Goal: Task Accomplishment & Management: Use online tool/utility

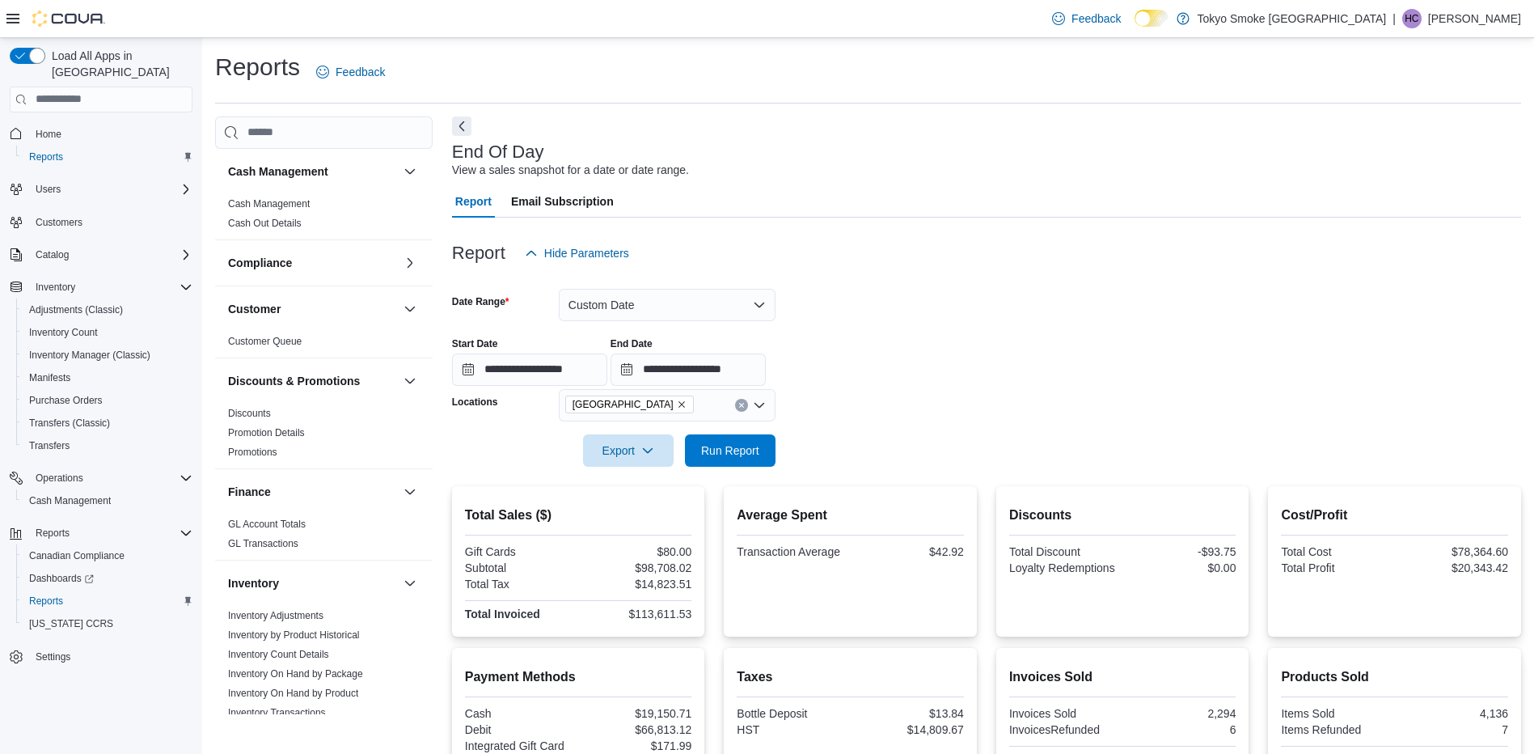
scroll to position [81, 0]
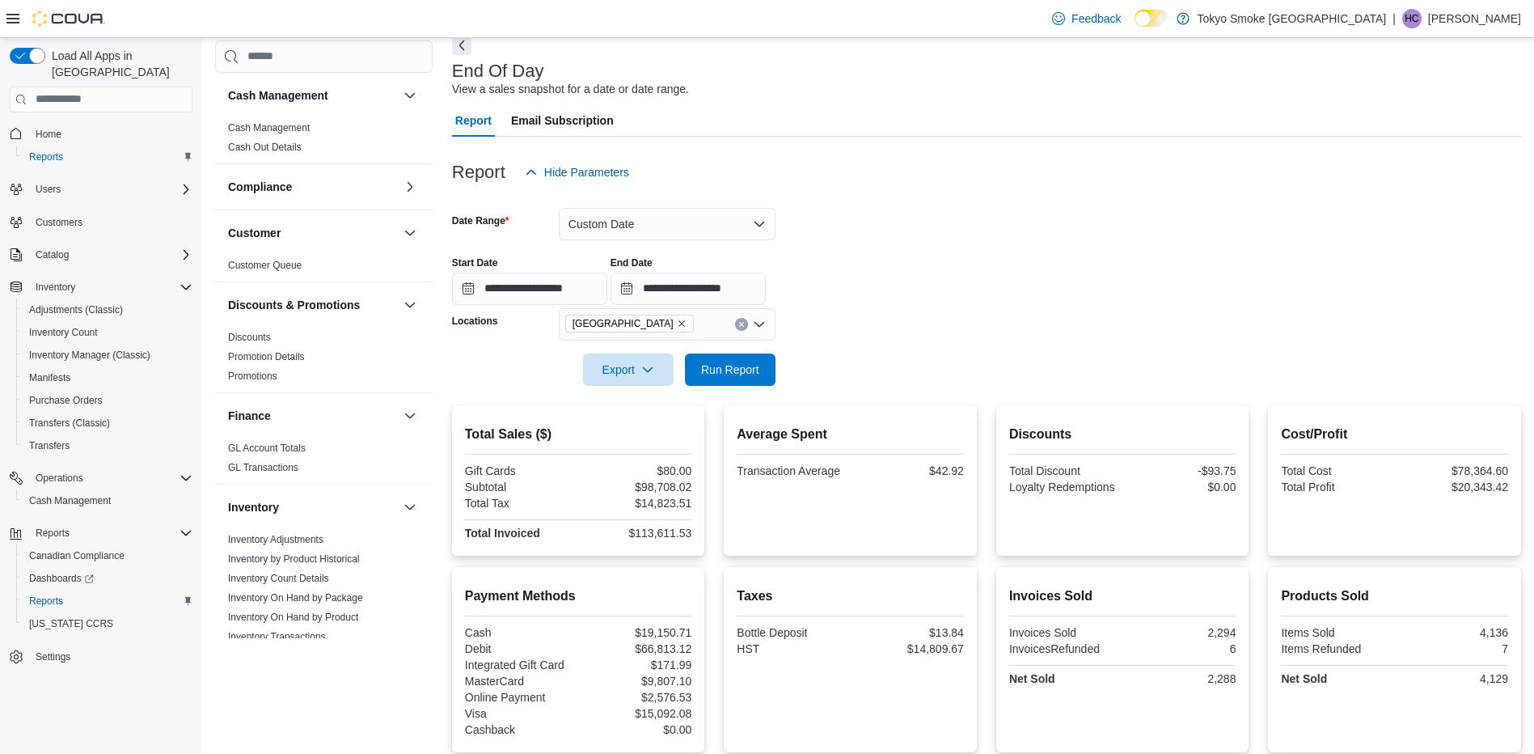
click at [736, 353] on div "Export Run Report" at bounding box center [614, 369] width 324 height 32
click at [752, 370] on span "Run Report" at bounding box center [730, 369] width 58 height 16
click at [645, 222] on button "Custom Date" at bounding box center [667, 224] width 217 height 32
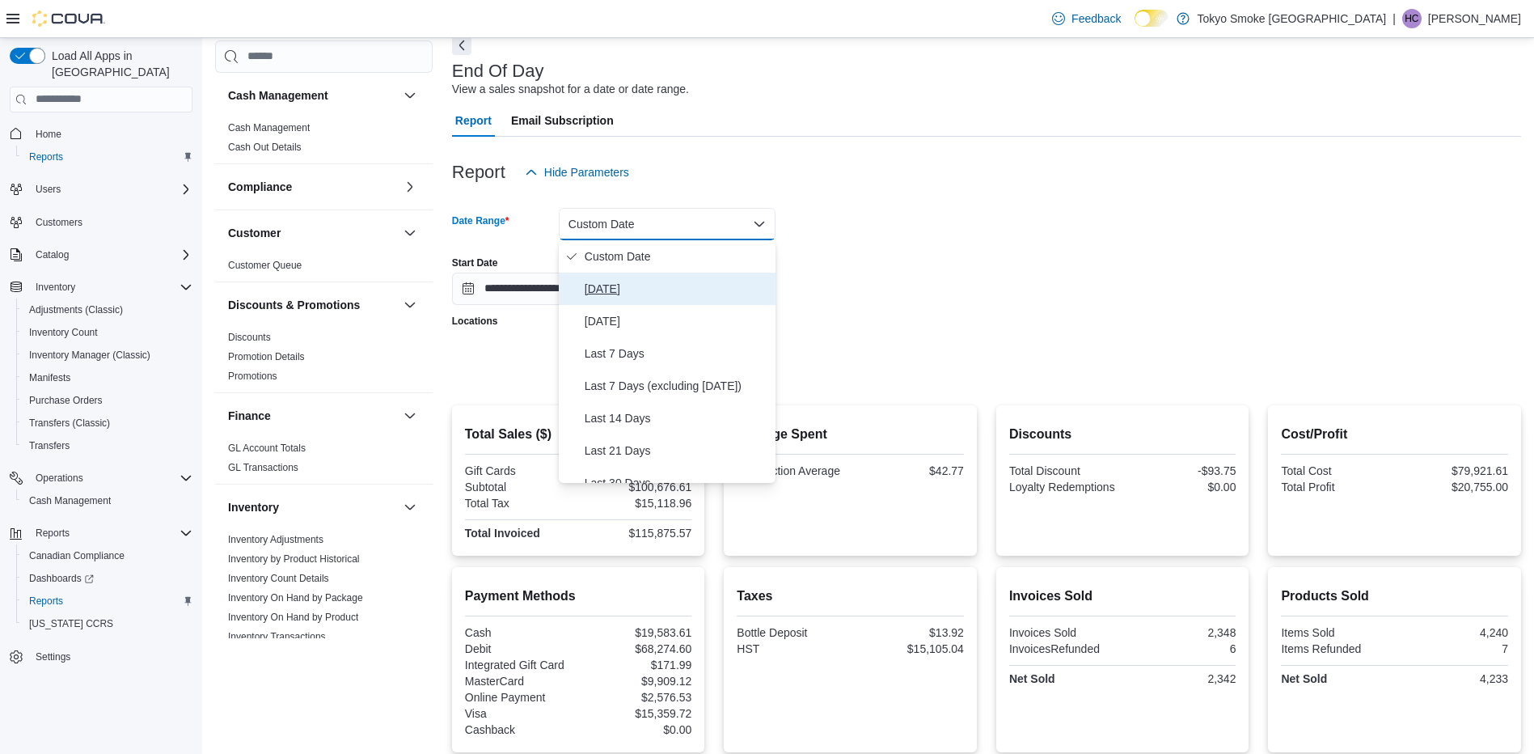
click at [636, 294] on span "Today" at bounding box center [677, 288] width 184 height 19
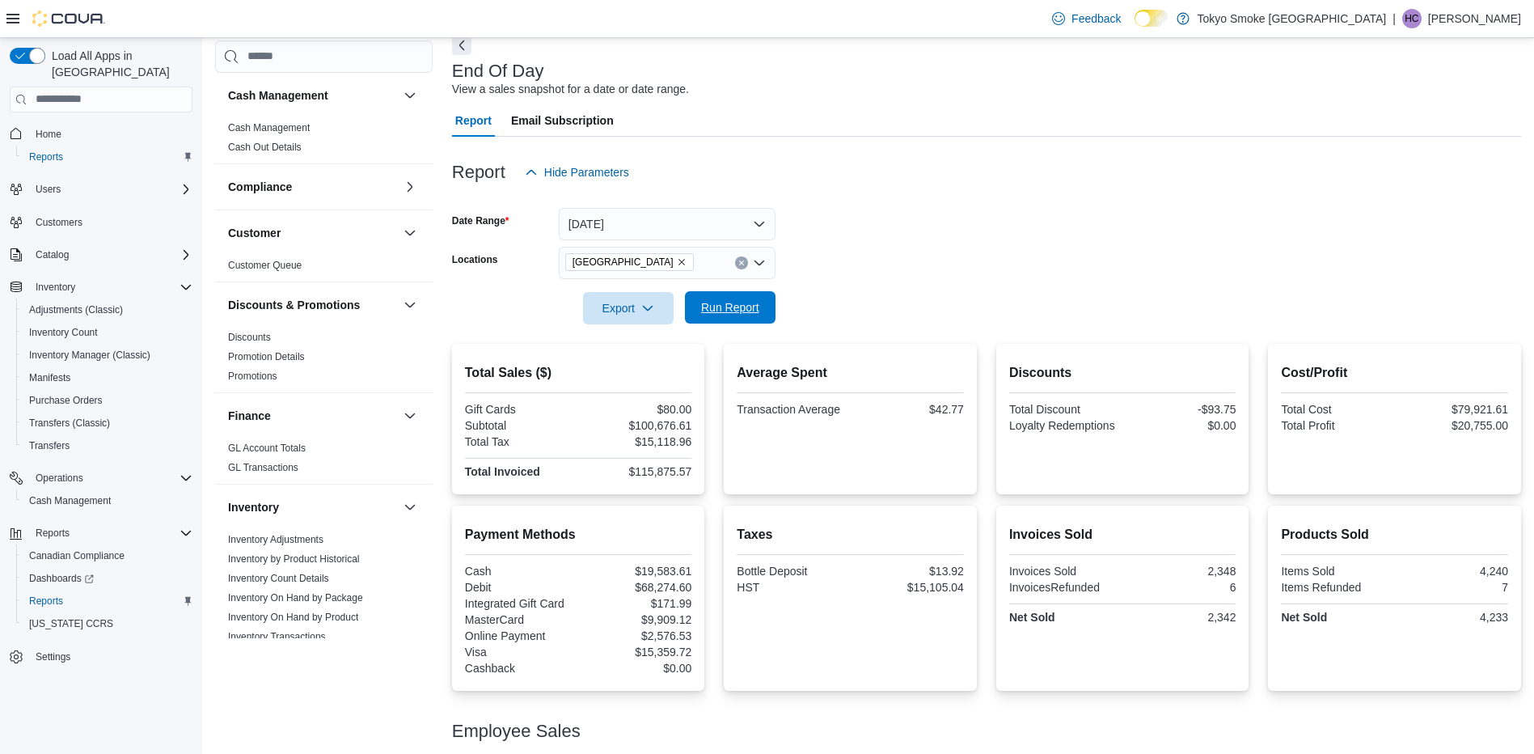
click at [733, 299] on span "Run Report" at bounding box center [730, 307] width 71 height 32
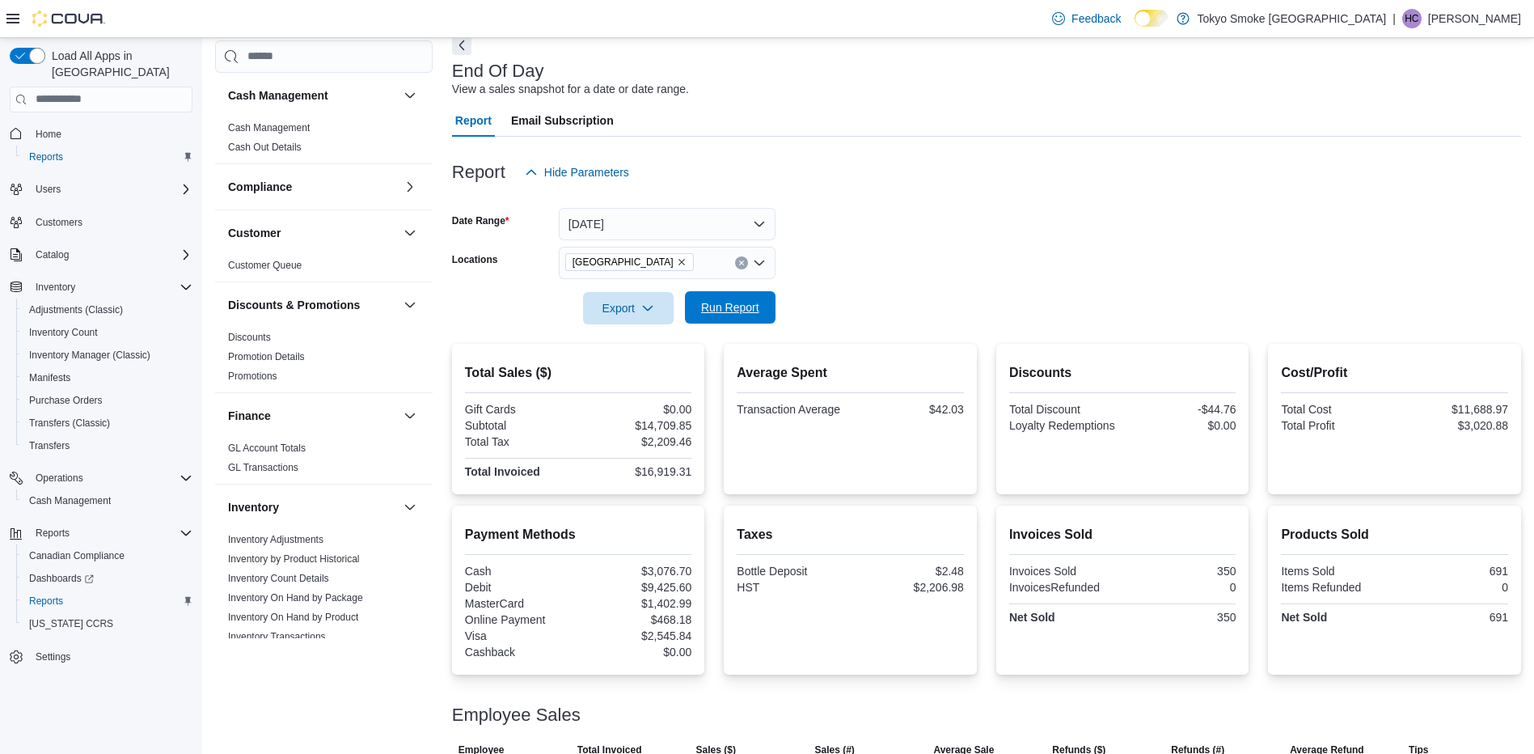
click at [713, 320] on span "Run Report" at bounding box center [730, 307] width 71 height 32
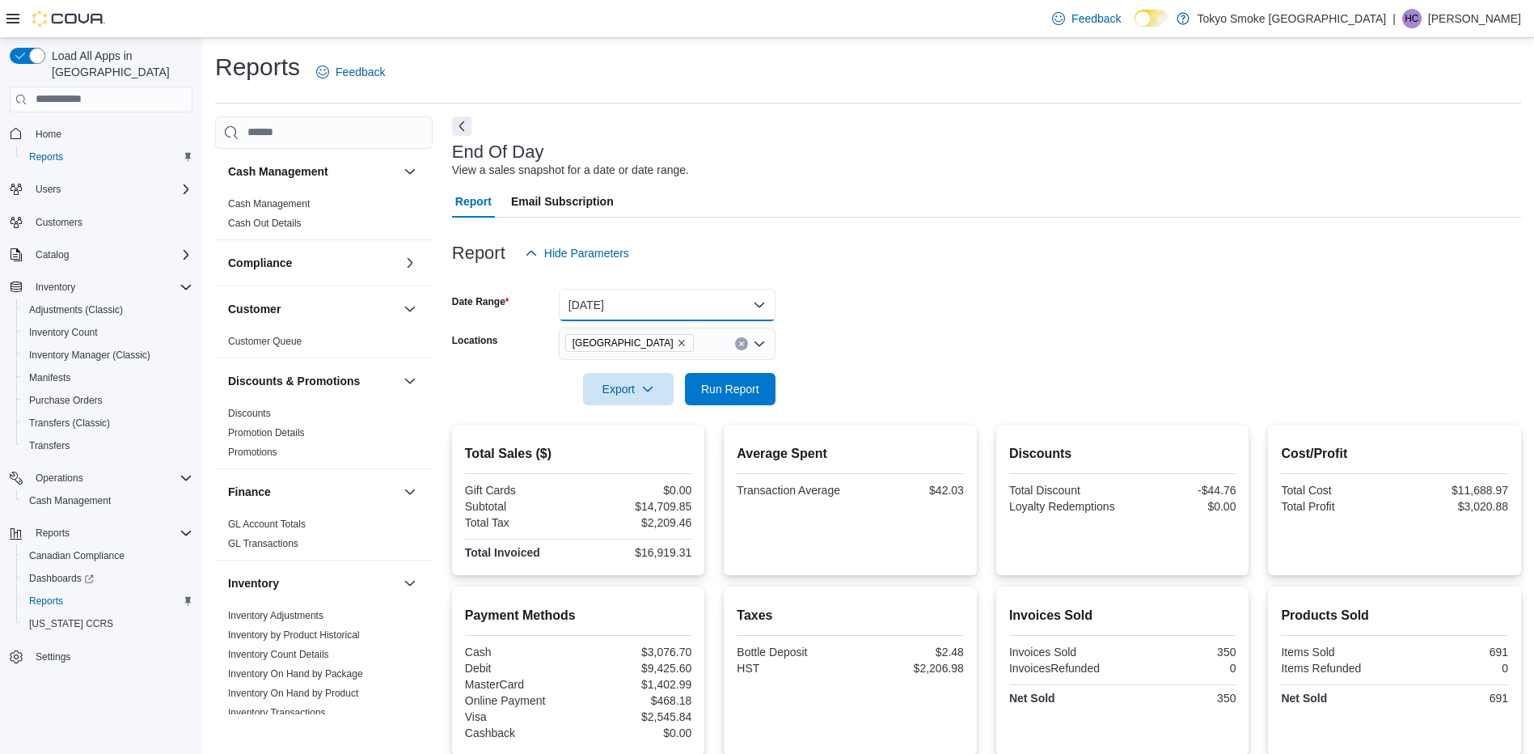
click at [664, 302] on button "Today" at bounding box center [667, 305] width 217 height 32
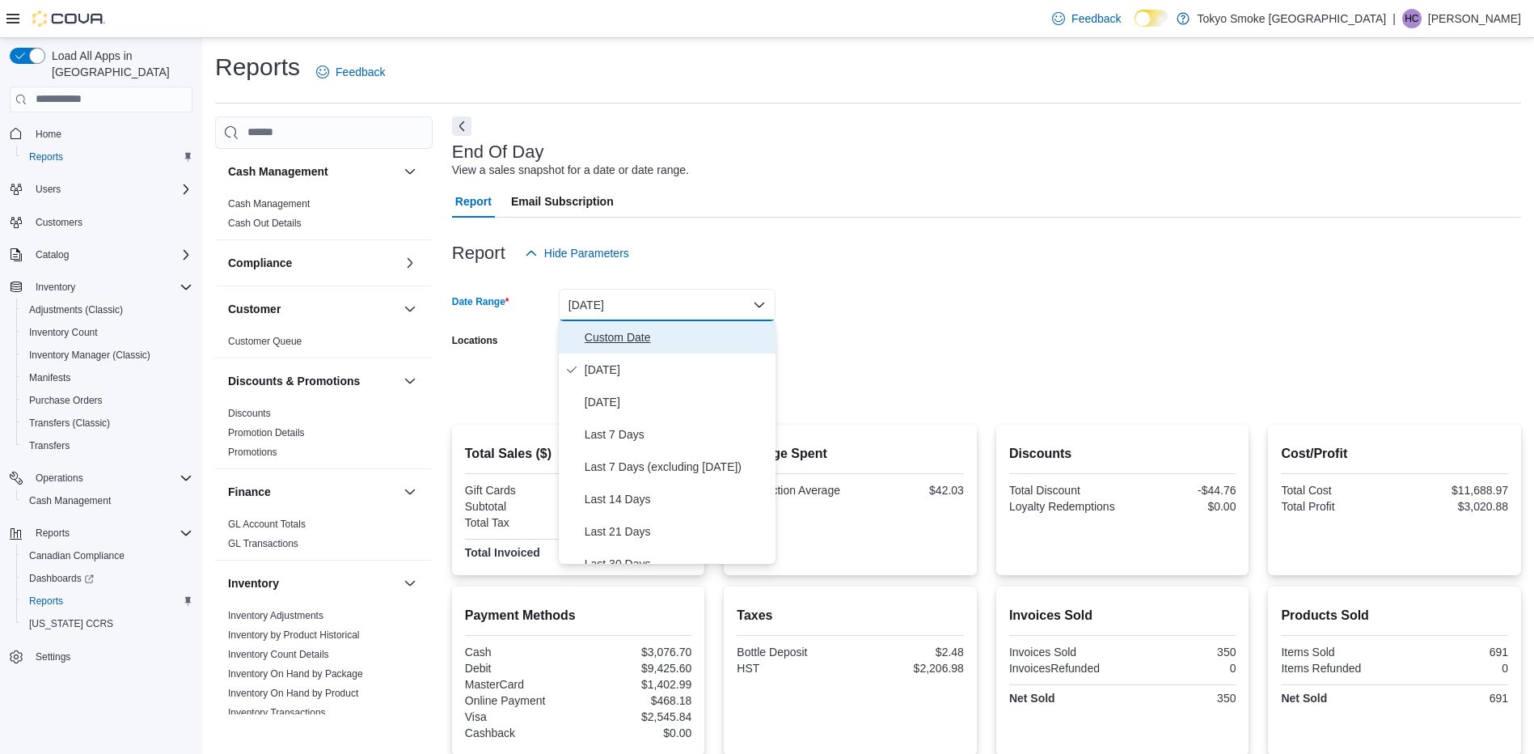
click at [627, 343] on span "Custom Date" at bounding box center [677, 337] width 184 height 19
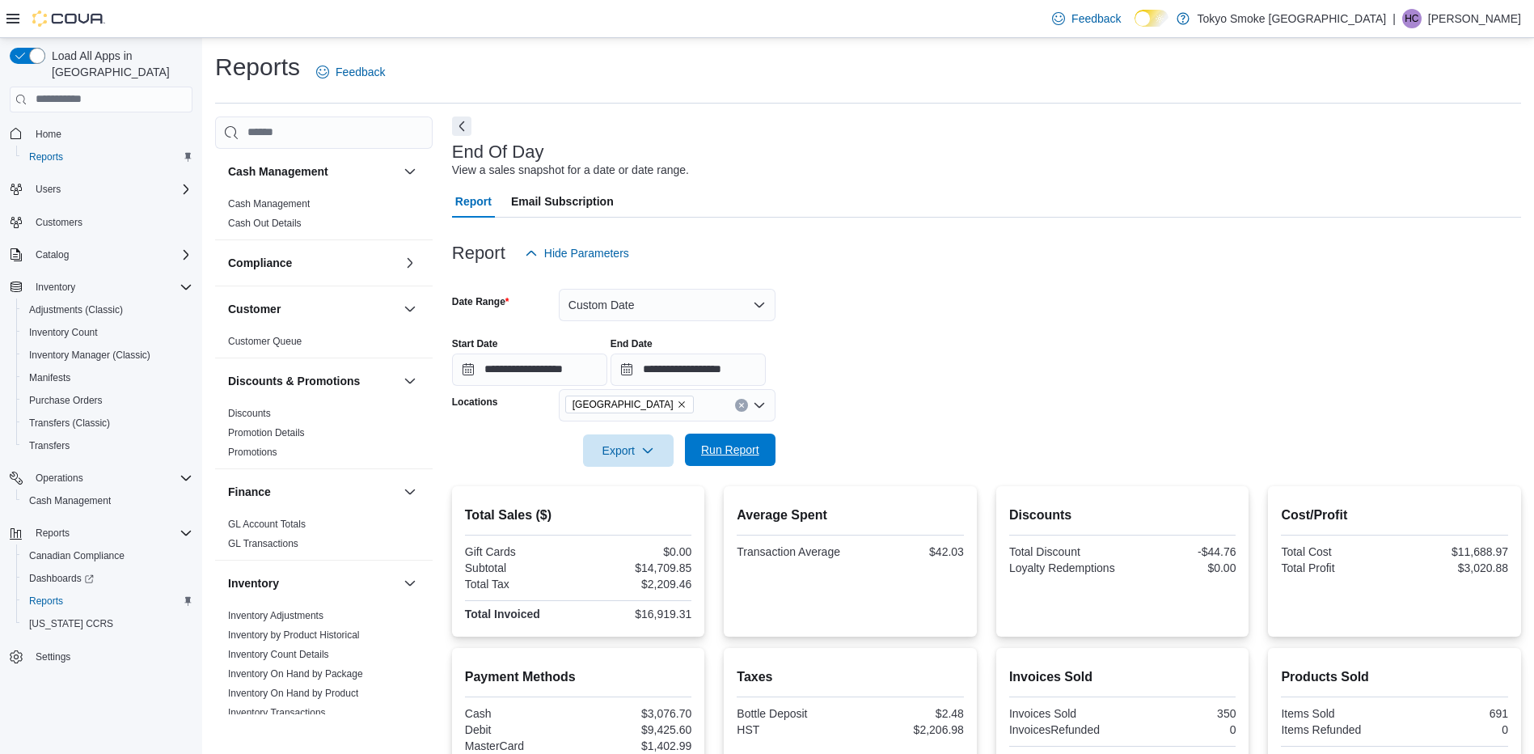
click at [739, 459] on span "Run Report" at bounding box center [730, 450] width 71 height 32
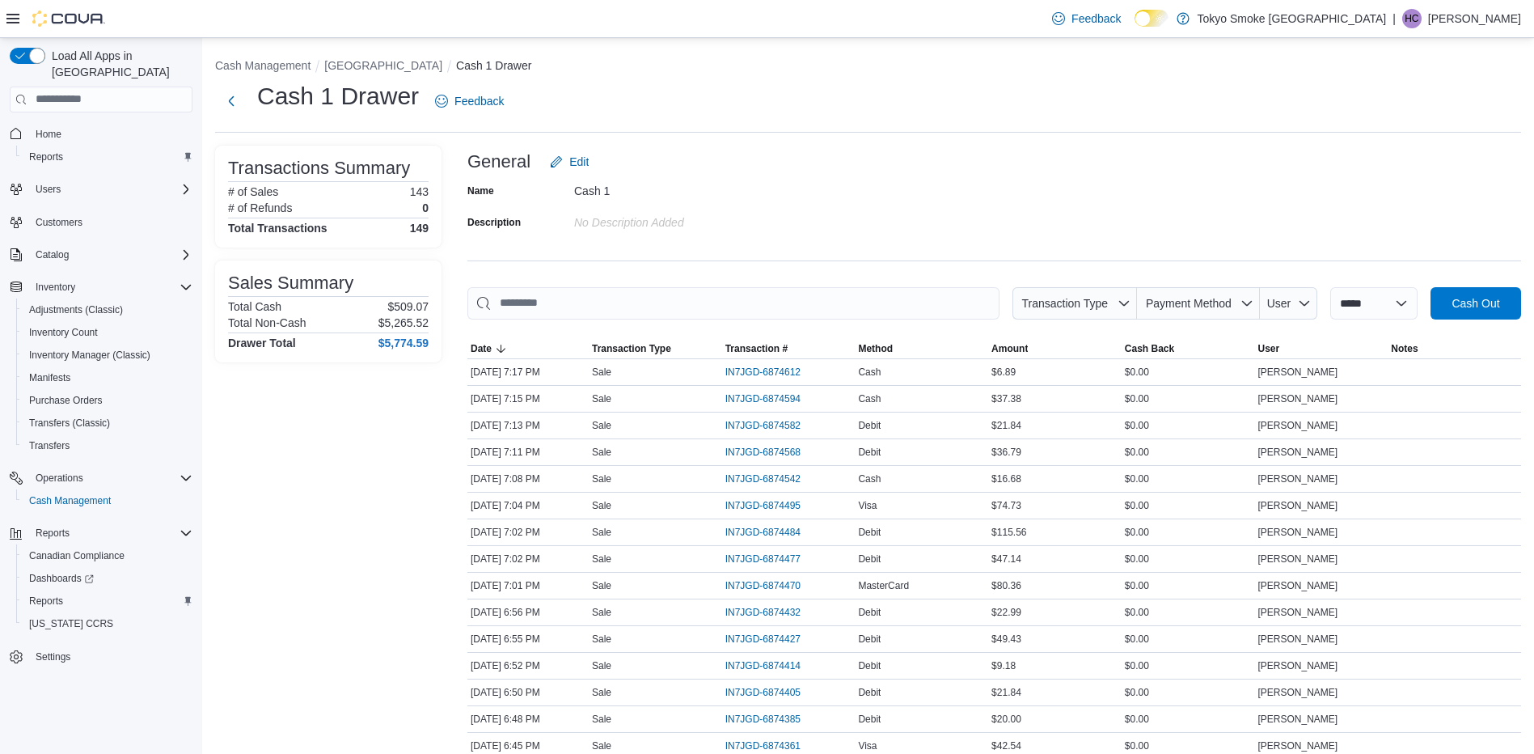
click at [1488, 18] on p "Heather Chafe" at bounding box center [1475, 18] width 93 height 19
click at [1429, 159] on span "Sign Out" at bounding box center [1417, 158] width 44 height 16
